Goal: Check status: Check status

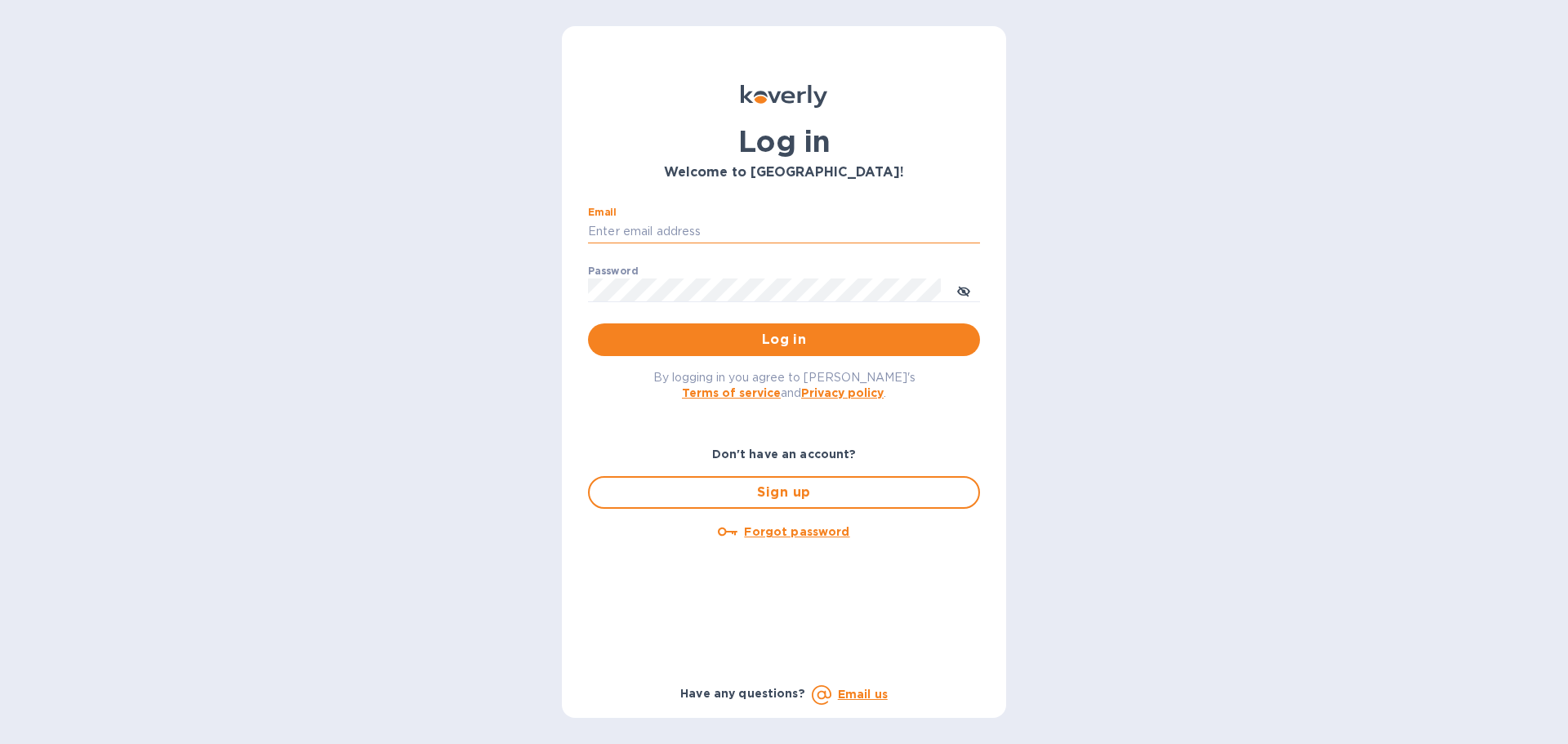
click at [676, 225] on input "Email" at bounding box center [784, 232] width 392 height 25
type input "[EMAIL_ADDRESS][DOMAIN_NAME]"
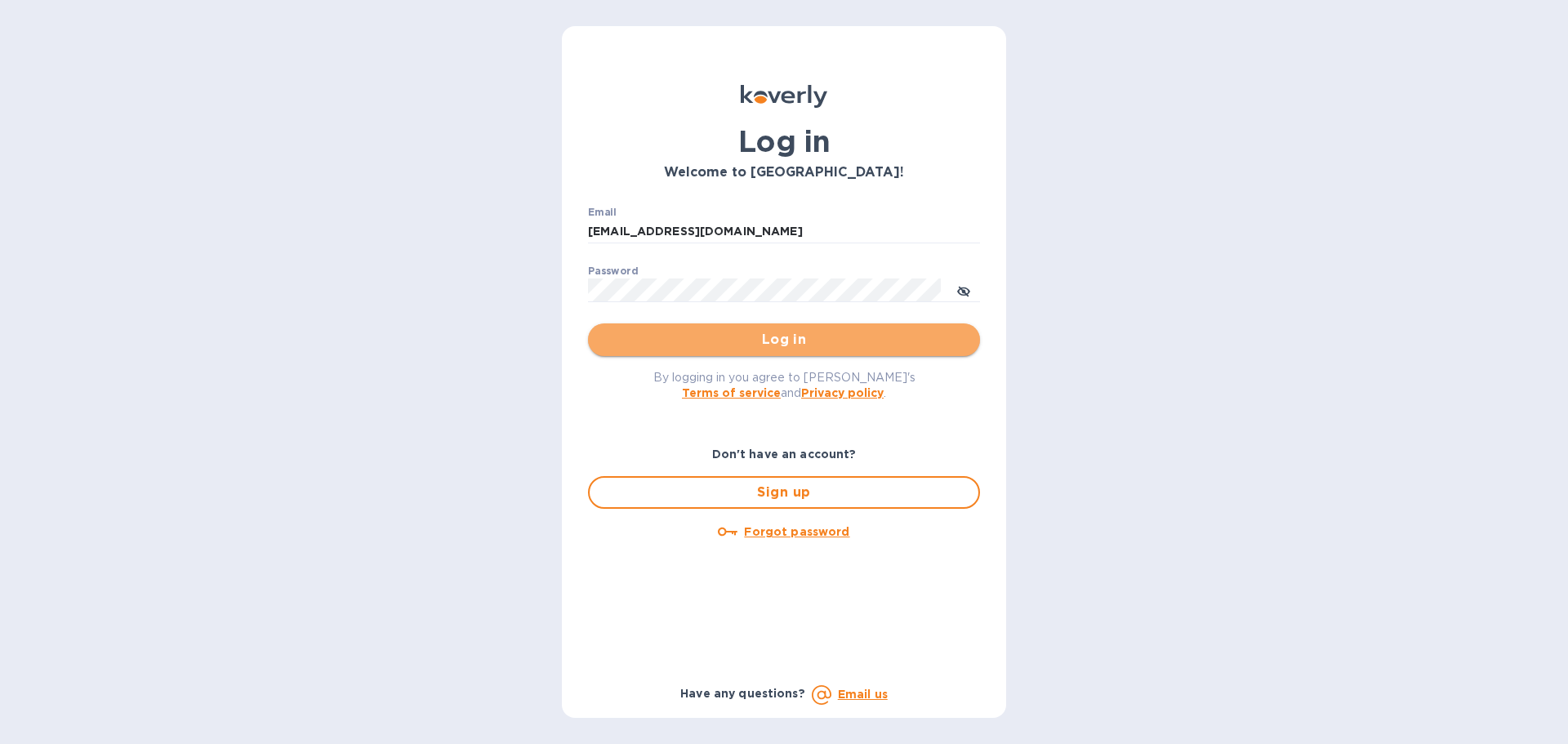
click at [740, 335] on span "Log in" at bounding box center [784, 340] width 366 height 20
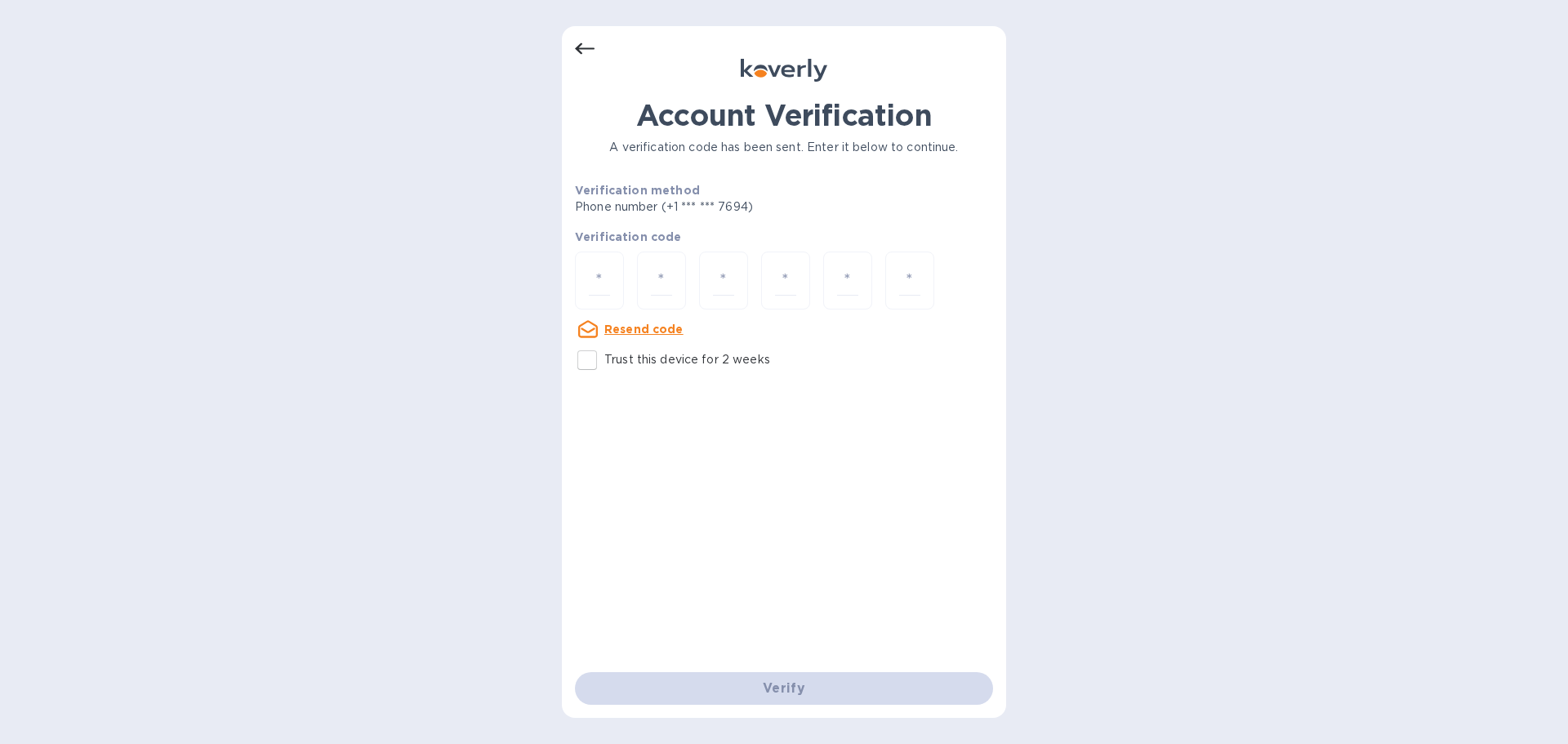
click at [586, 356] on input "Trust this device for 2 weeks" at bounding box center [587, 359] width 34 height 34
checkbox input "true"
click at [609, 281] on input "number" at bounding box center [599, 281] width 22 height 31
type input "7"
type input "0"
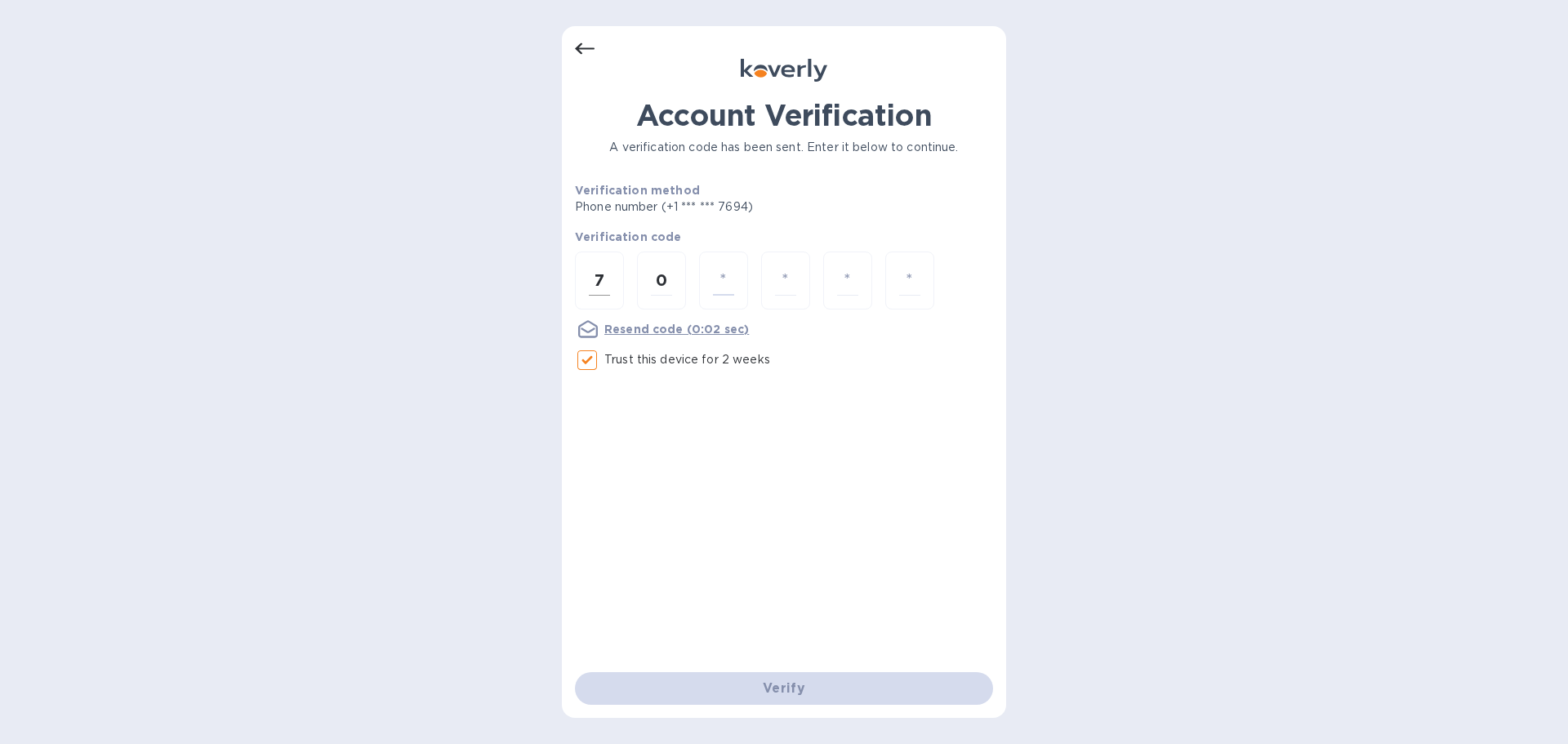
type input "7"
type input "0"
type input "4"
type input "2"
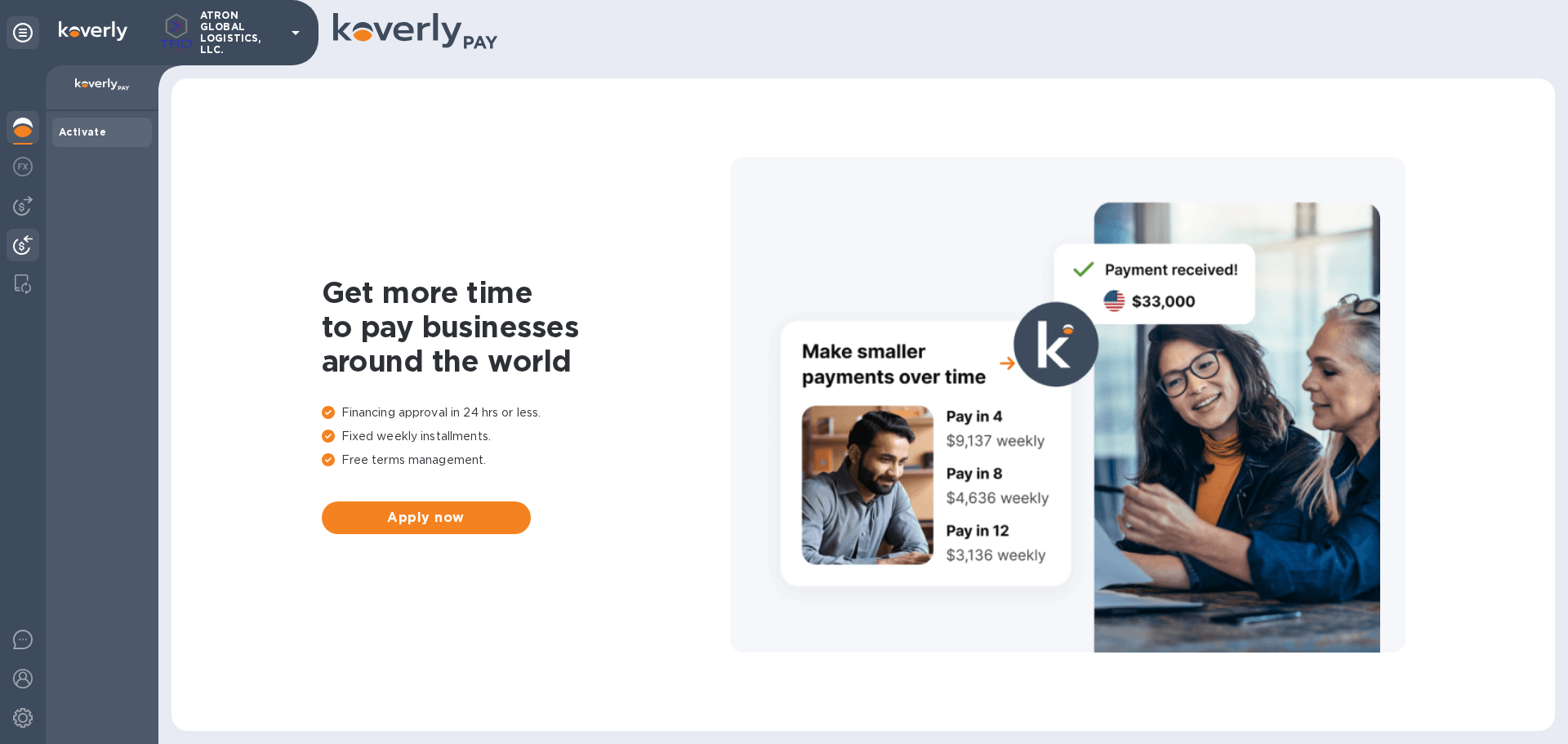
click at [19, 240] on img at bounding box center [23, 245] width 20 height 20
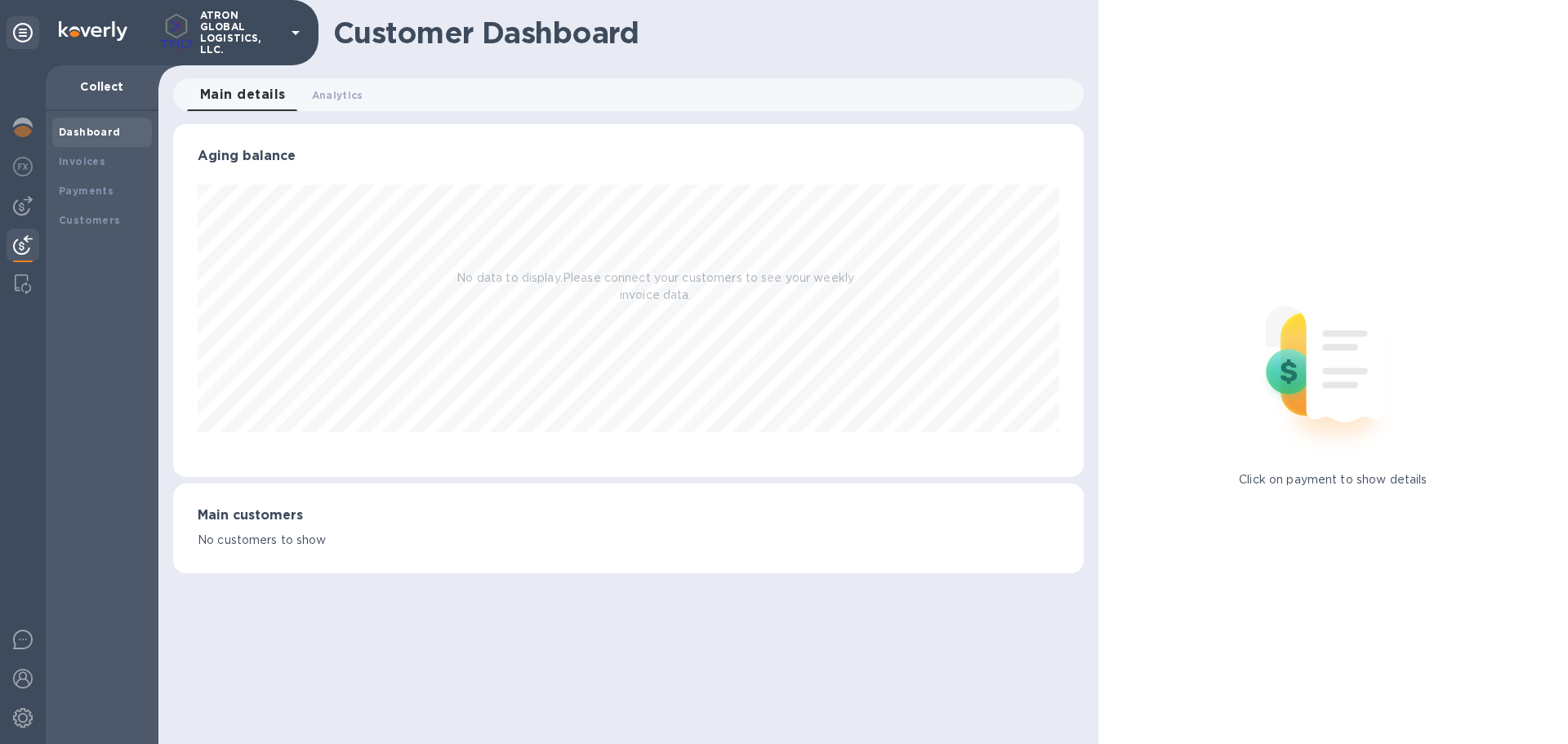
scroll to position [353, 909]
click at [98, 195] on b "Payments" at bounding box center [86, 190] width 55 height 12
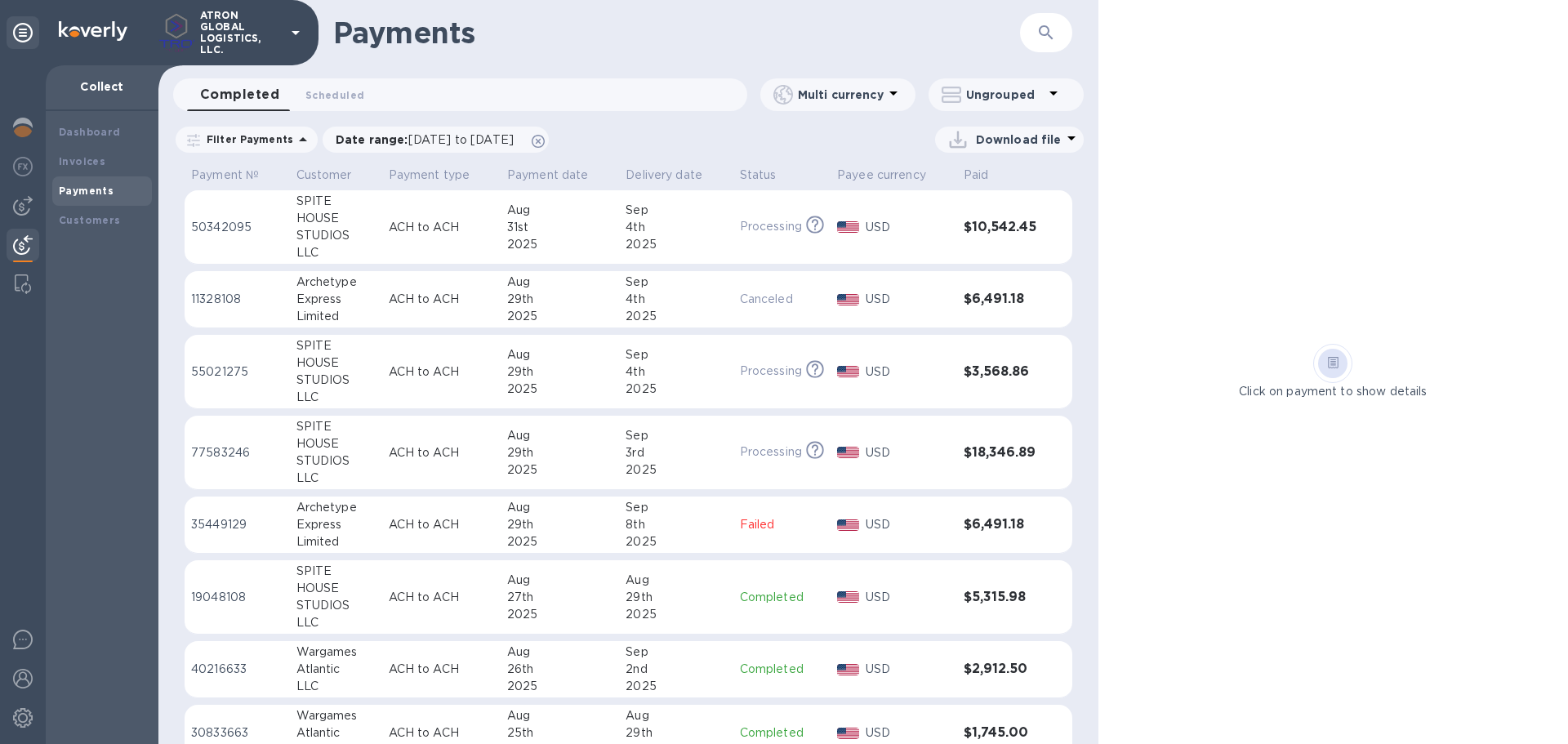
click at [282, 142] on p "Filter Payments" at bounding box center [247, 139] width 93 height 14
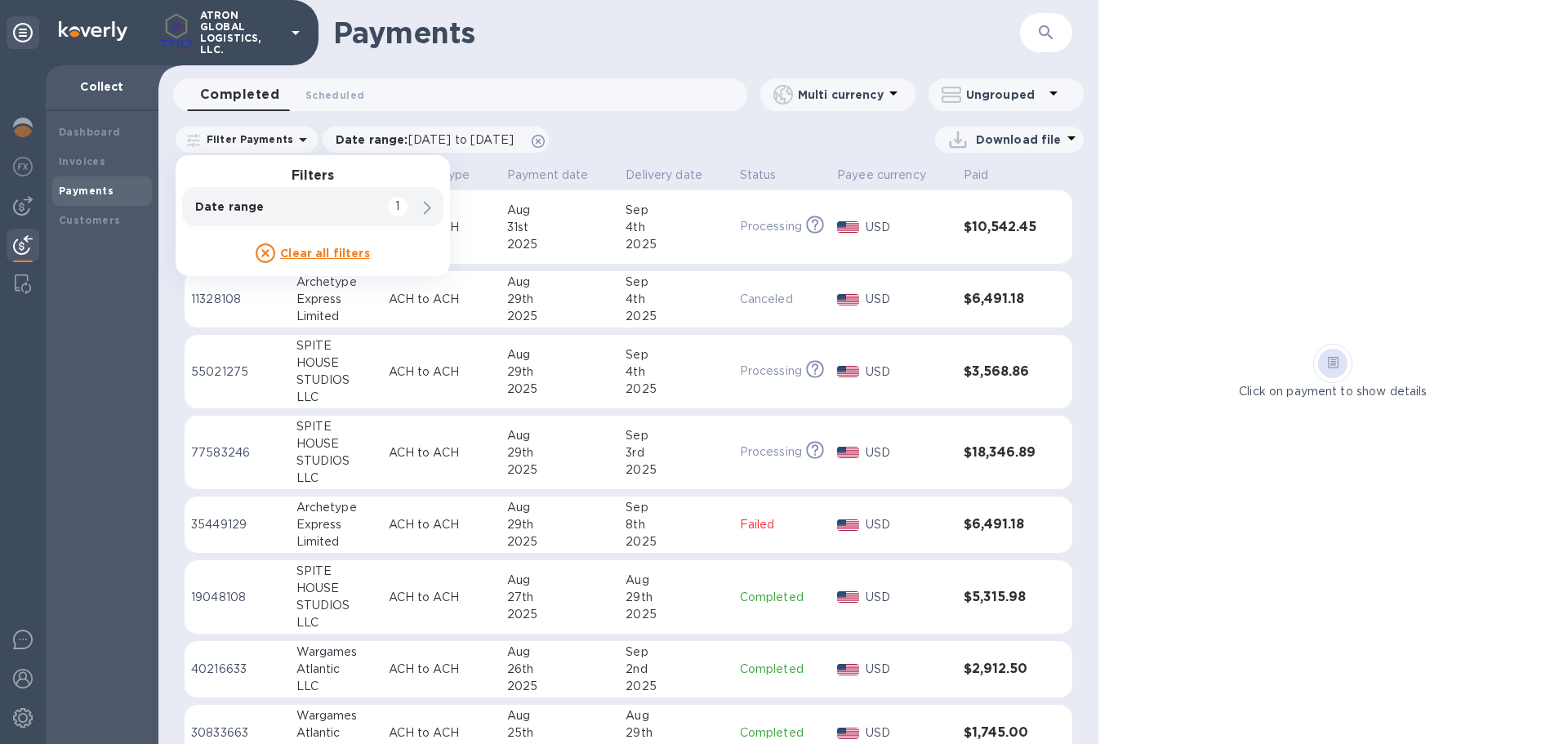
click at [717, 135] on div "Download file" at bounding box center [820, 140] width 525 height 26
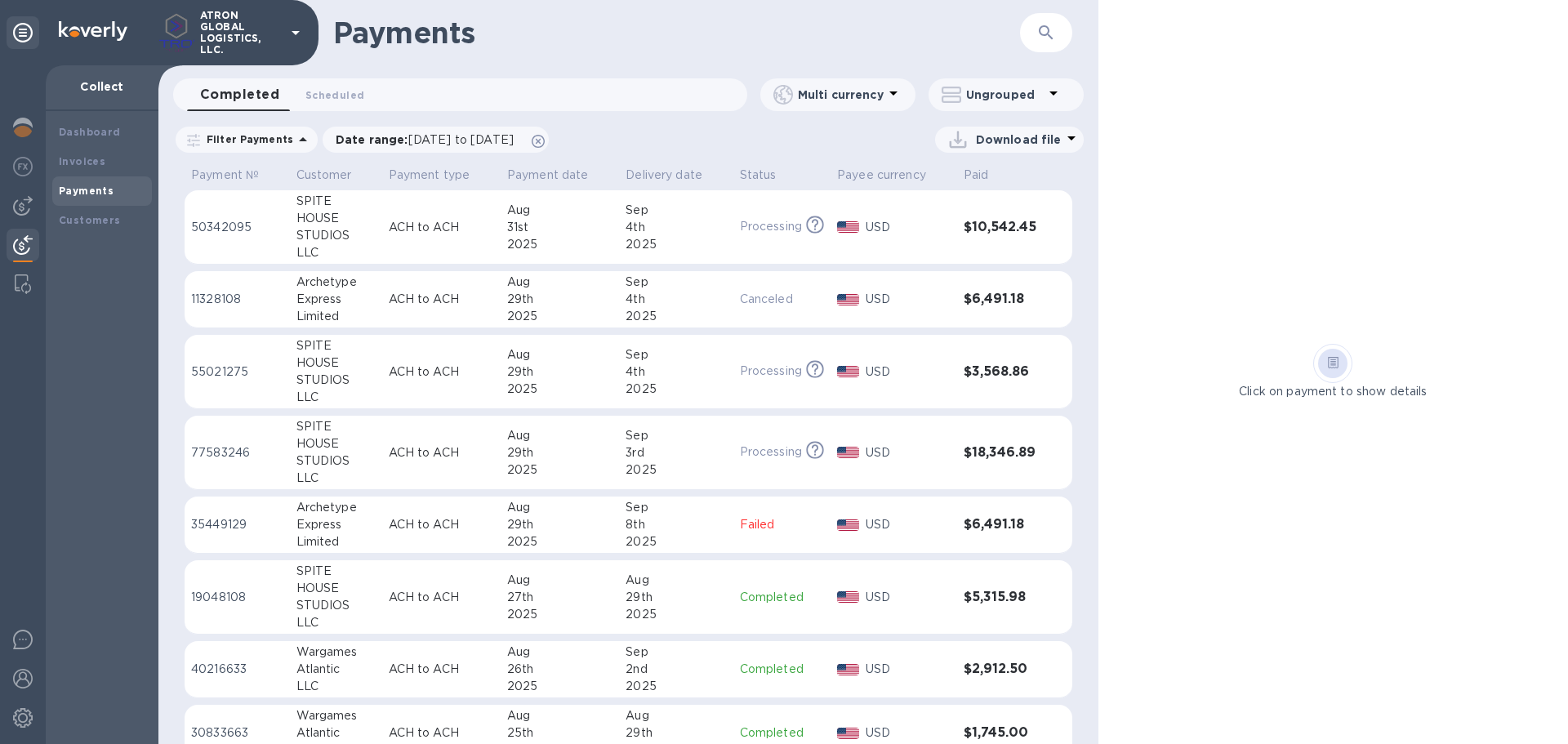
click at [755, 526] on p "Failed" at bounding box center [782, 525] width 84 height 17
